Goal: Task Accomplishment & Management: Manage account settings

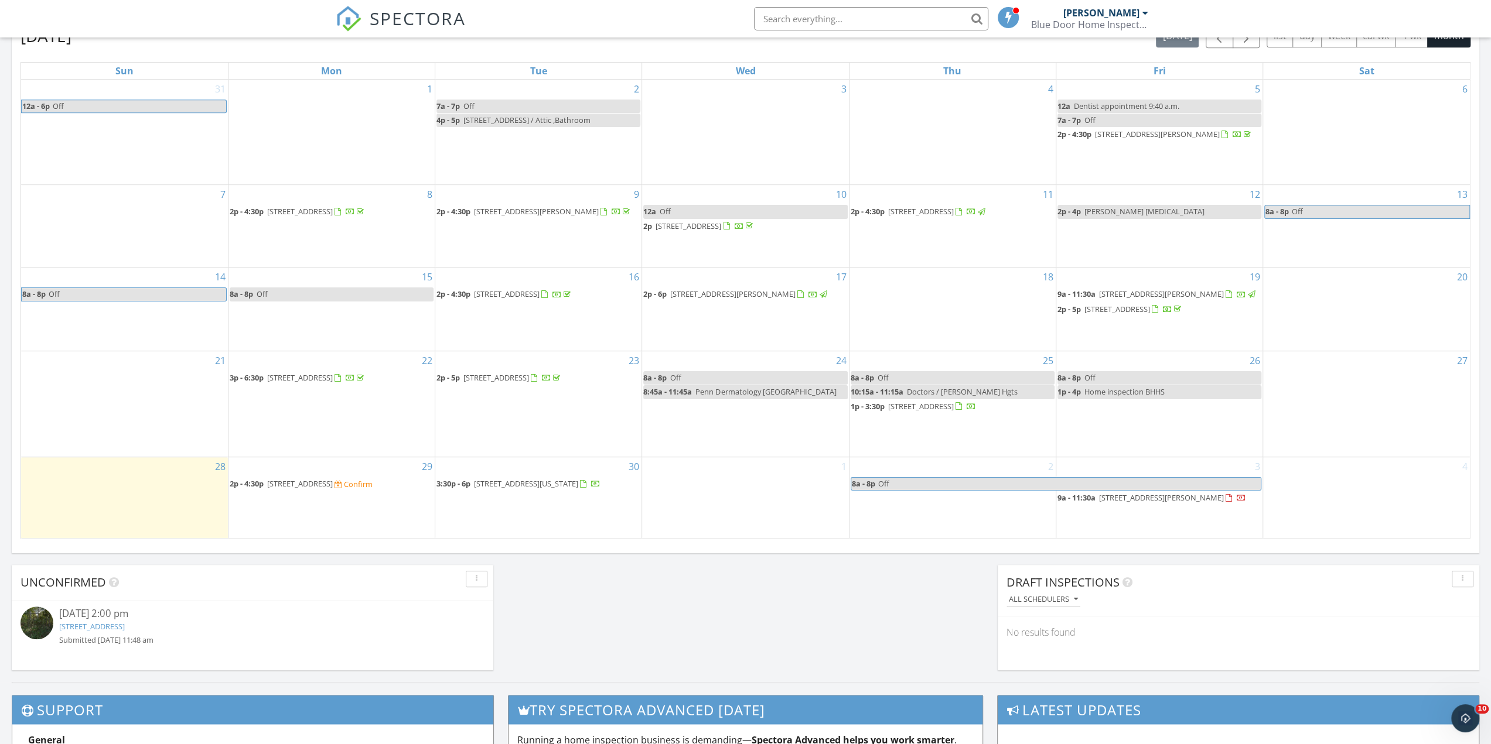
scroll to position [703, 0]
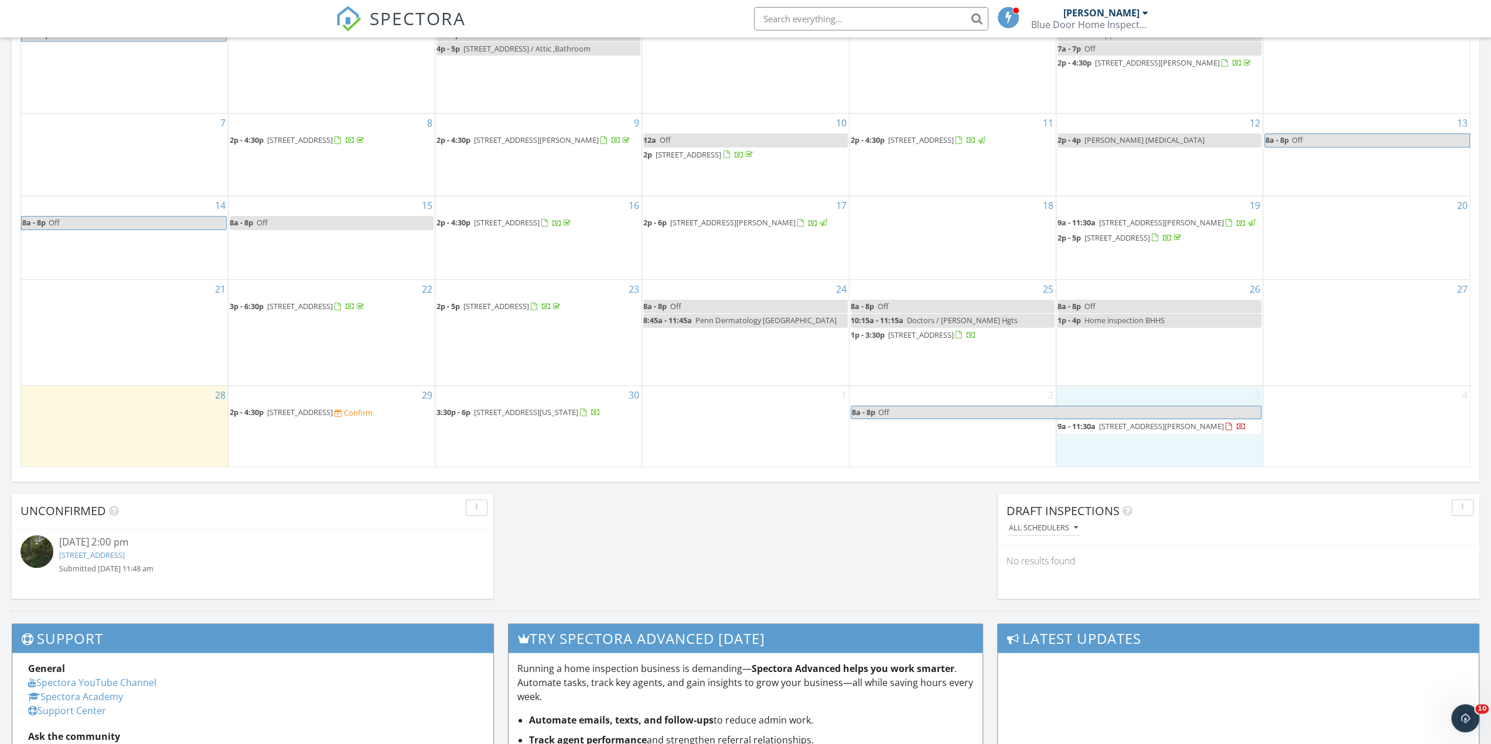
click at [1092, 446] on div "3 9a - 11:30a 1015 Moore Rd, West Deptford 08086" at bounding box center [1159, 426] width 206 height 81
click at [918, 522] on div "Today Mark Goggin No results found New Inspection New Quote Map + − Leaflet | ©…" at bounding box center [745, 78] width 1491 height 1066
drag, startPoint x: 313, startPoint y: 424, endPoint x: 309, endPoint y: 419, distance: 6.3
click at [309, 418] on span "[STREET_ADDRESS]" at bounding box center [300, 413] width 66 height 11
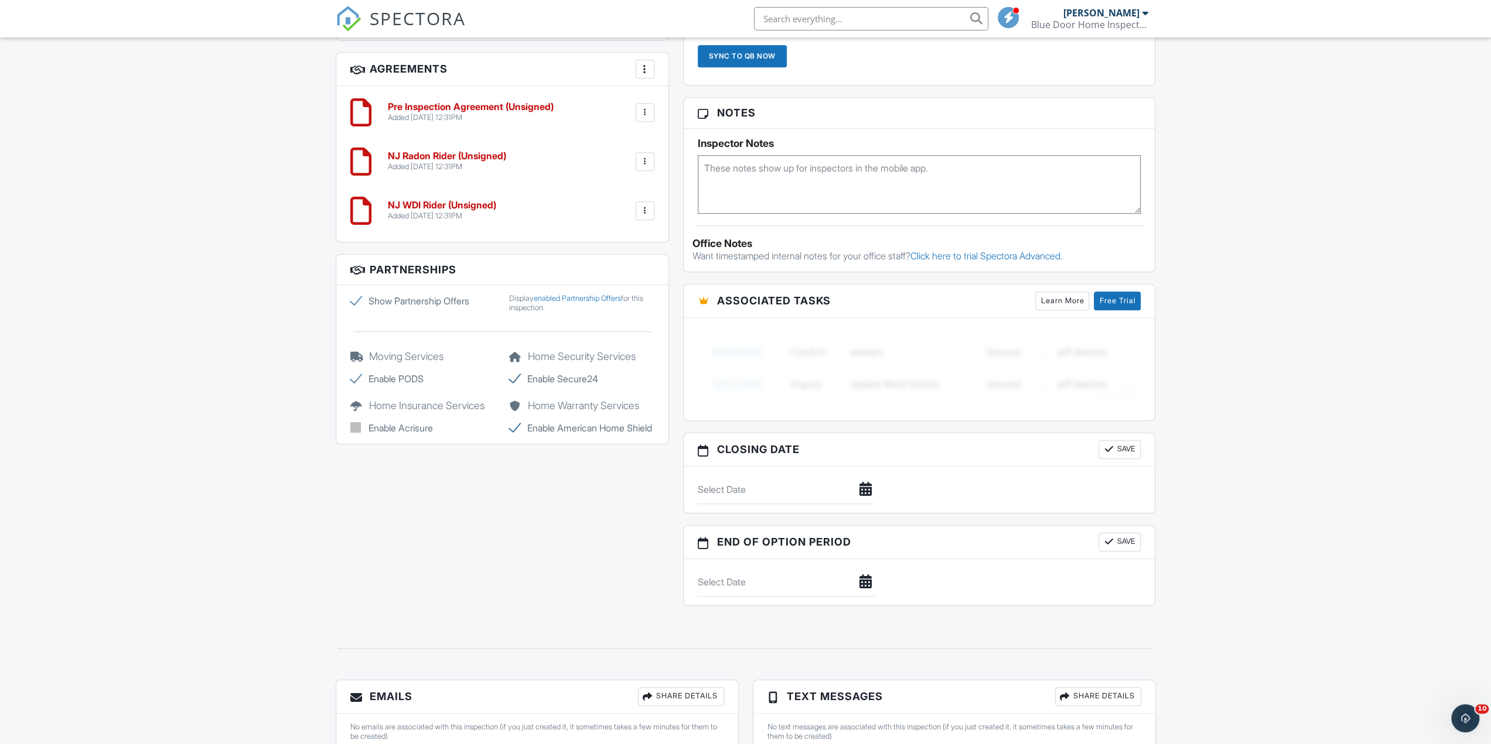
scroll to position [930, 0]
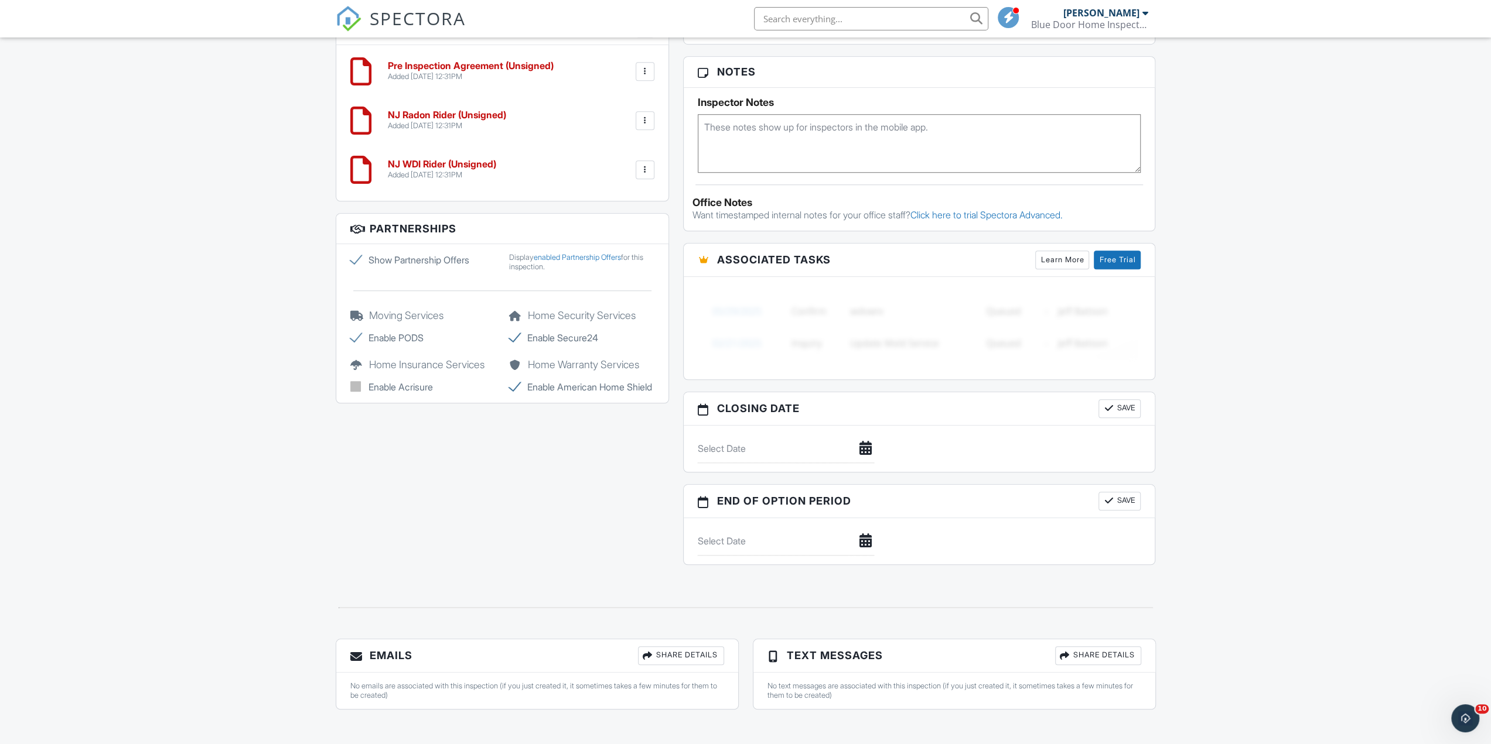
click at [1082, 653] on div "Share Details" at bounding box center [1098, 656] width 86 height 19
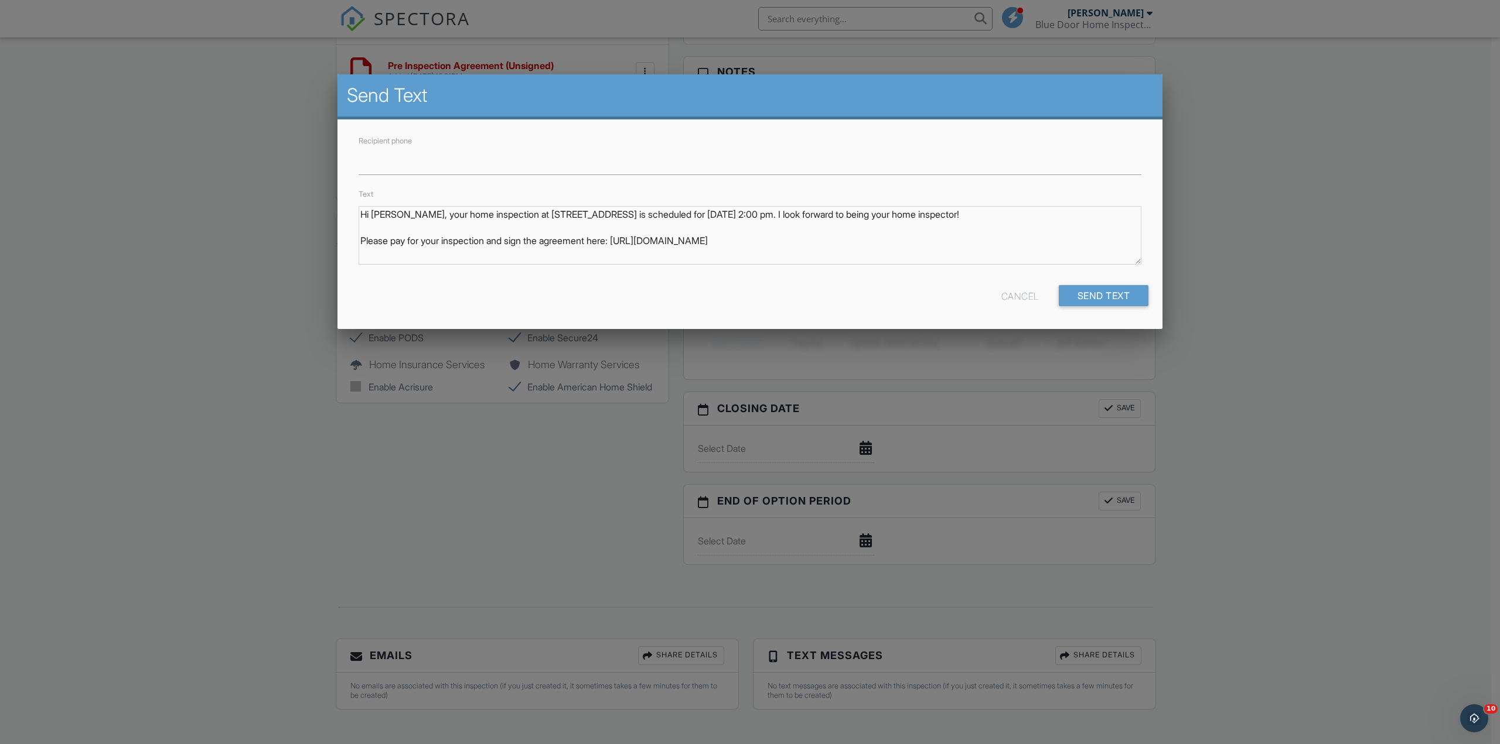
drag, startPoint x: 1353, startPoint y: 434, endPoint x: 1354, endPoint y: 428, distance: 5.9
click at [1353, 433] on div at bounding box center [750, 406] width 1500 height 931
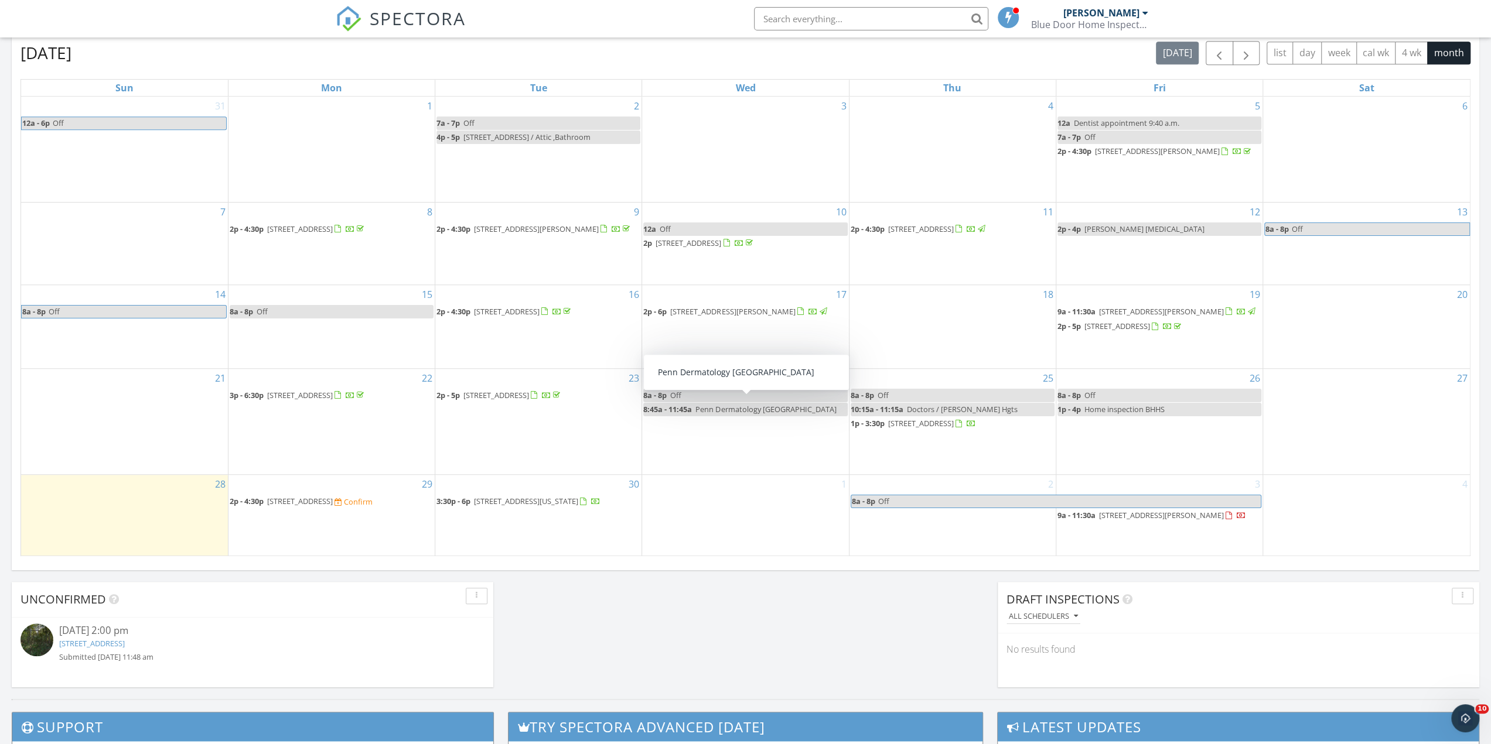
scroll to position [614, 0]
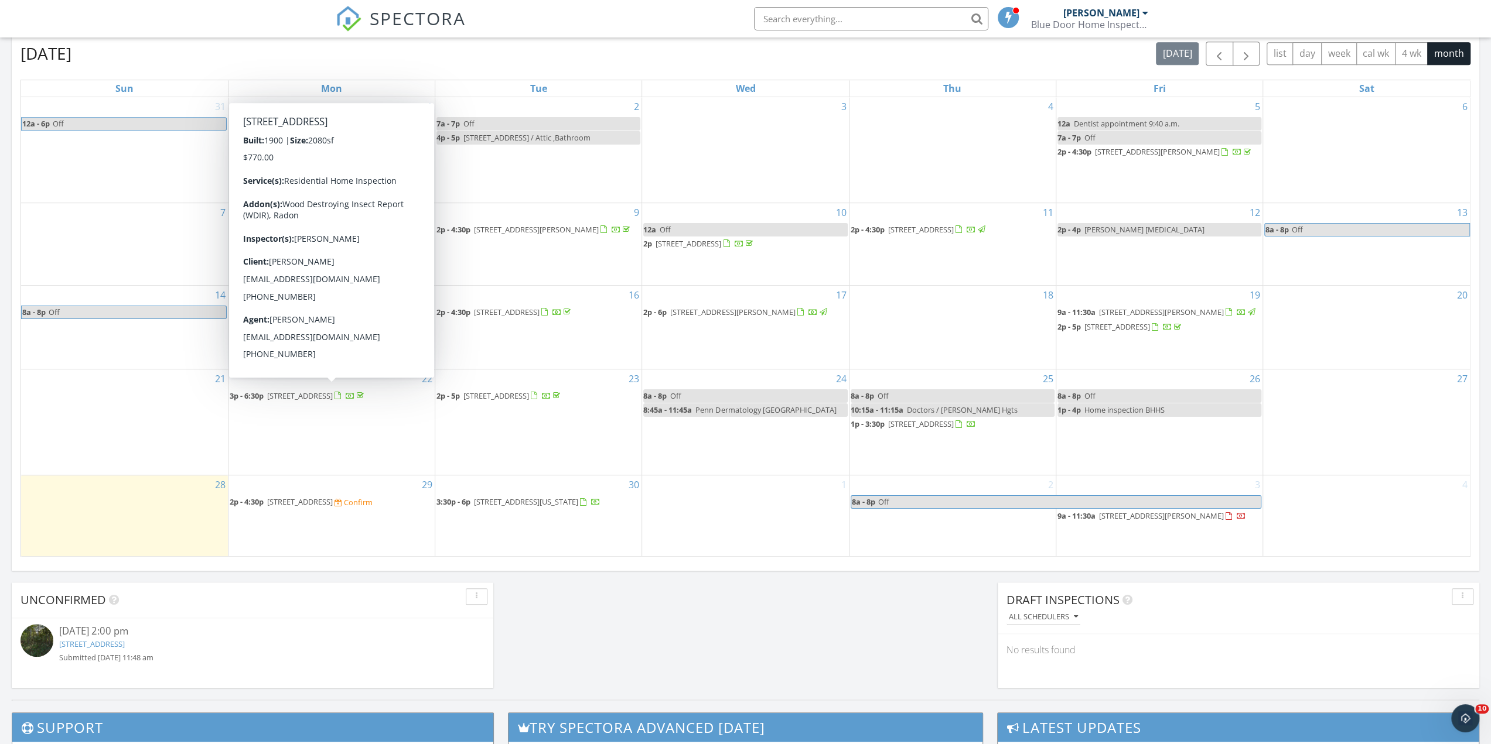
drag, startPoint x: 361, startPoint y: 398, endPoint x: 349, endPoint y: 392, distance: 13.6
click at [333, 392] on span "[STREET_ADDRESS]" at bounding box center [300, 396] width 66 height 11
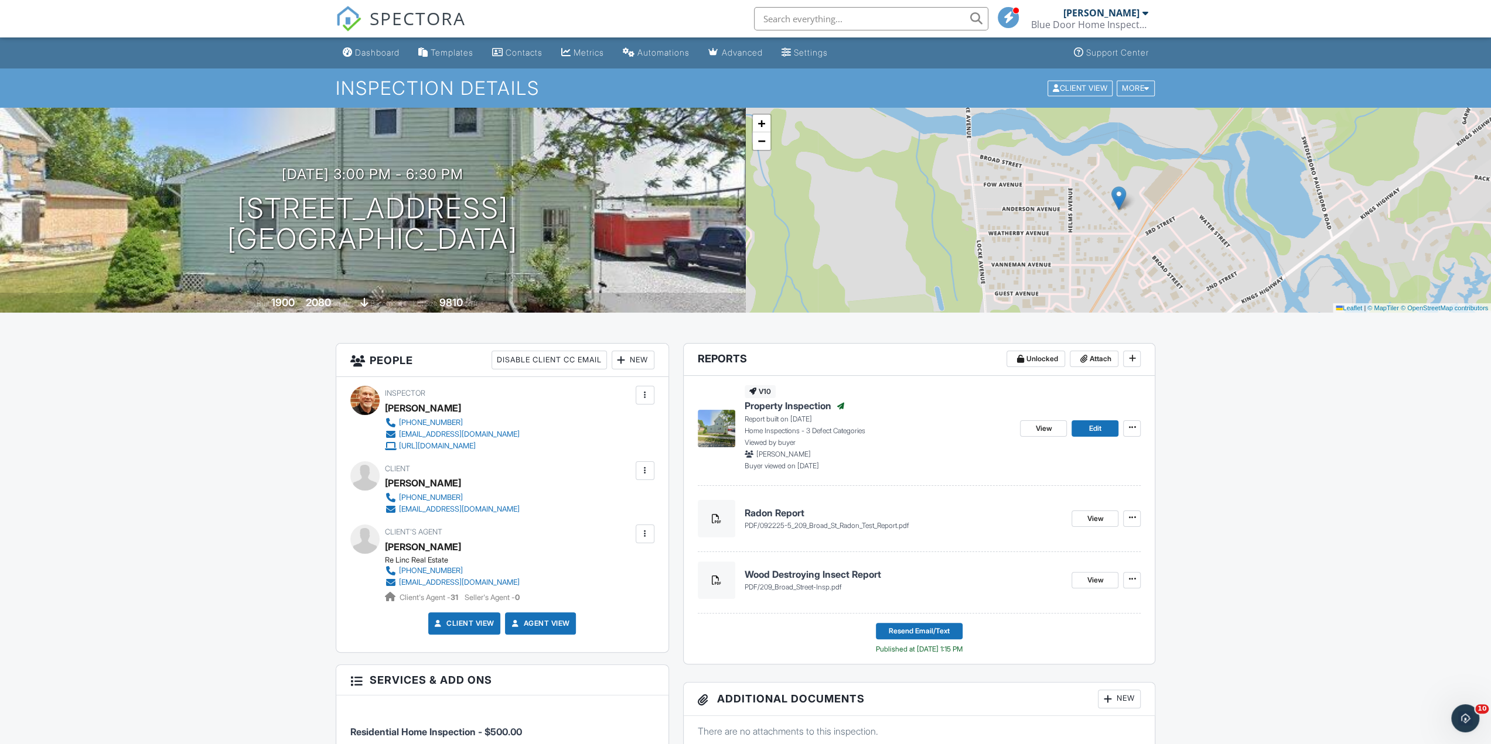
click at [368, 58] on link "Dashboard" at bounding box center [371, 53] width 66 height 22
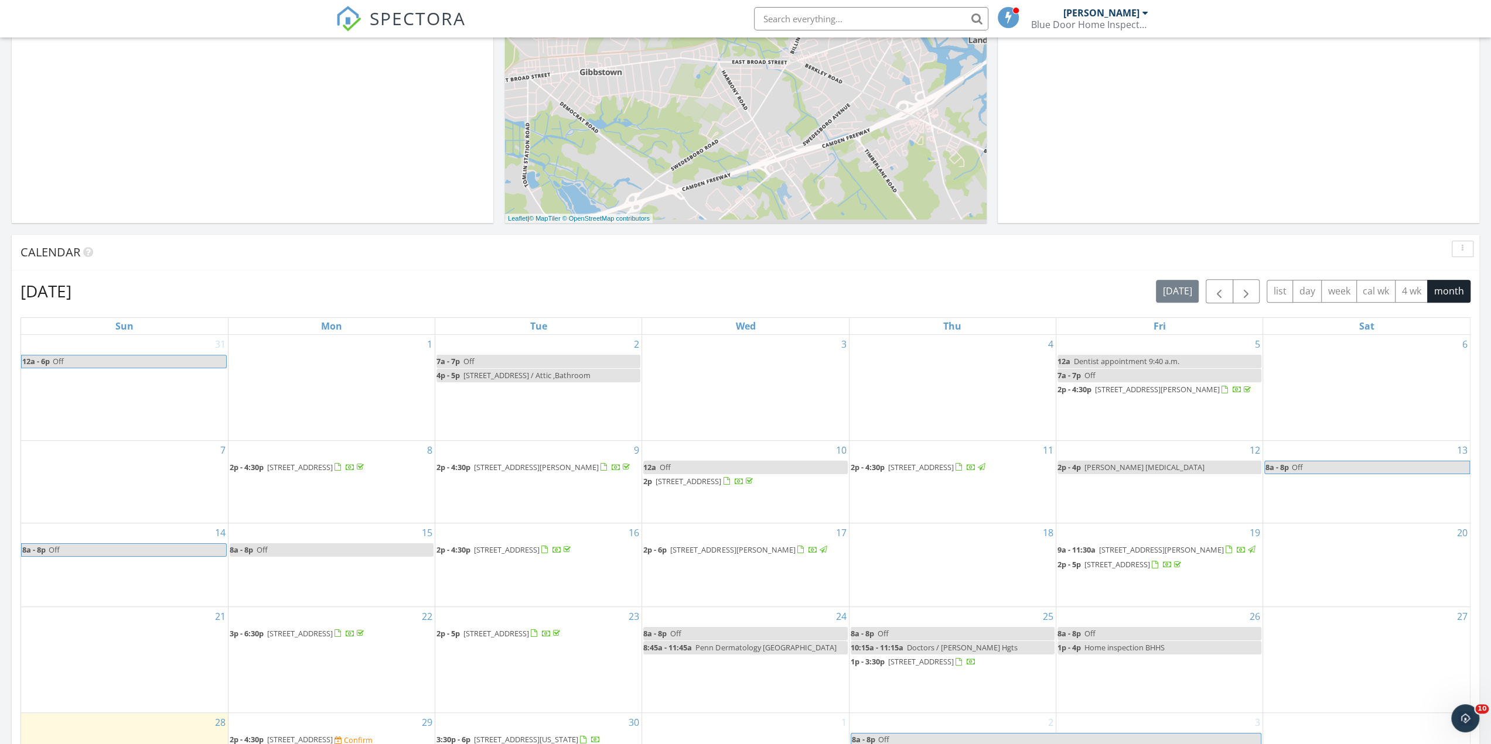
scroll to position [129, 0]
